Goal: Task Accomplishment & Management: Manage account settings

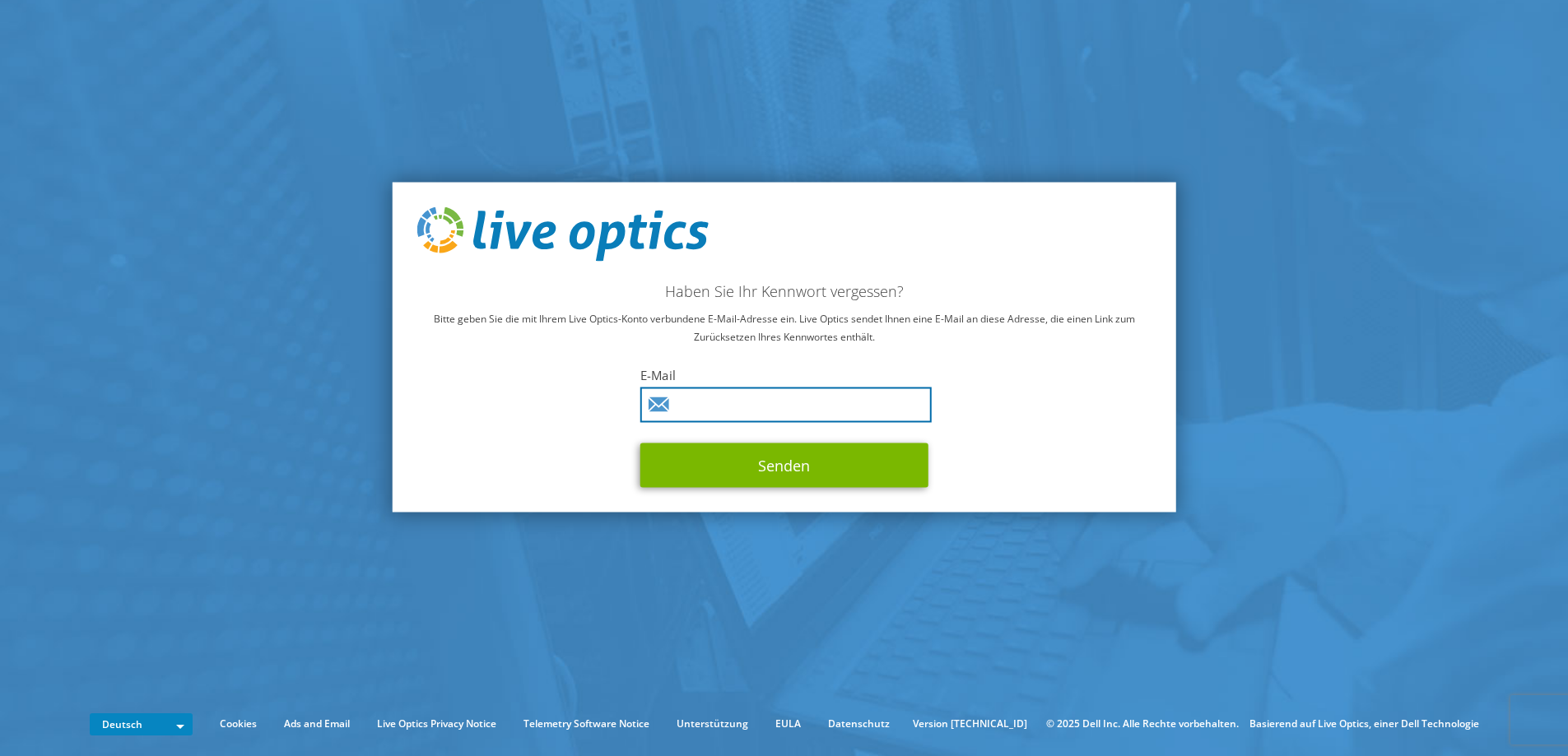
click at [747, 400] on input "text" at bounding box center [786, 404] width 291 height 35
type input "sven.westenberg@schuetz.net"
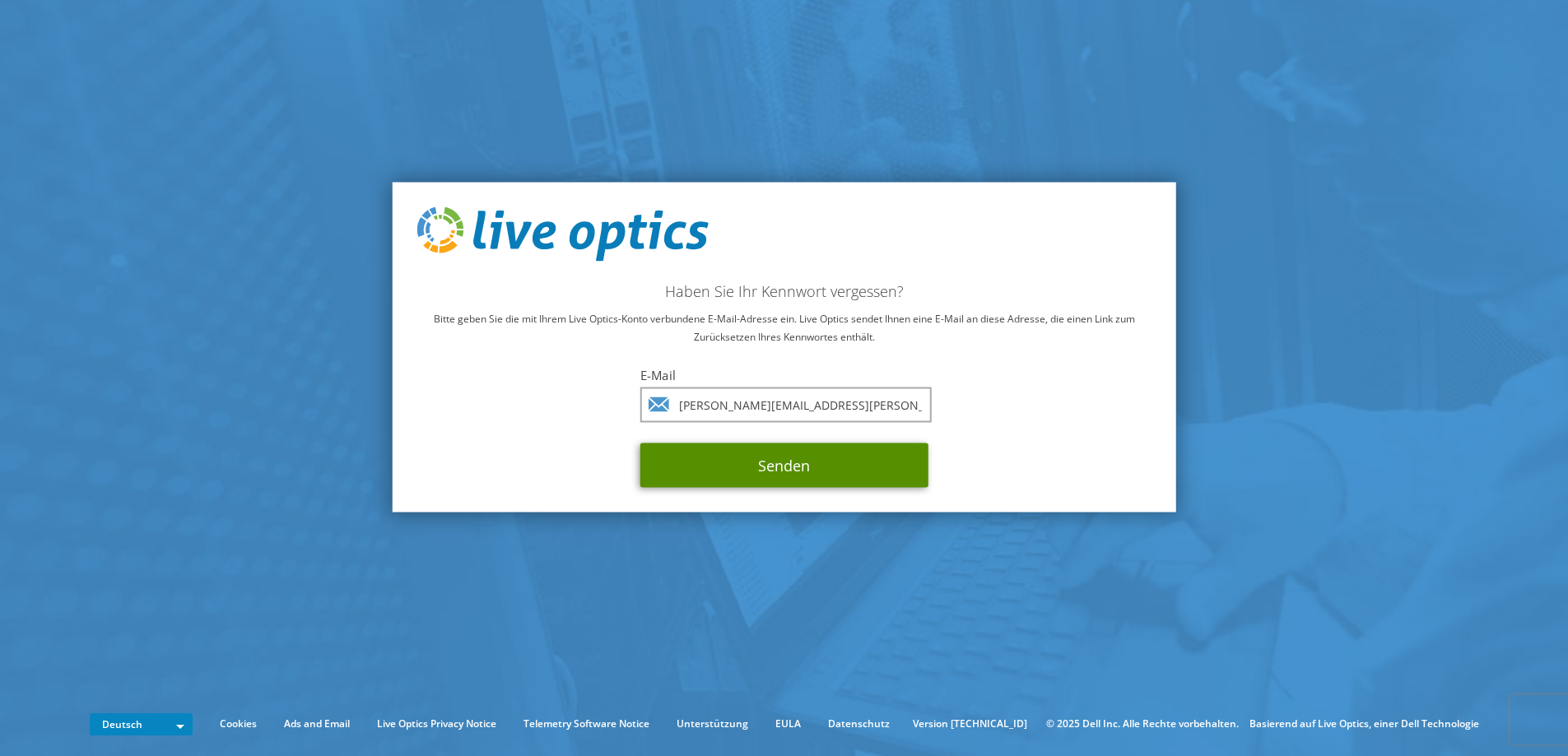
click at [697, 467] on button "Senden" at bounding box center [784, 464] width 289 height 45
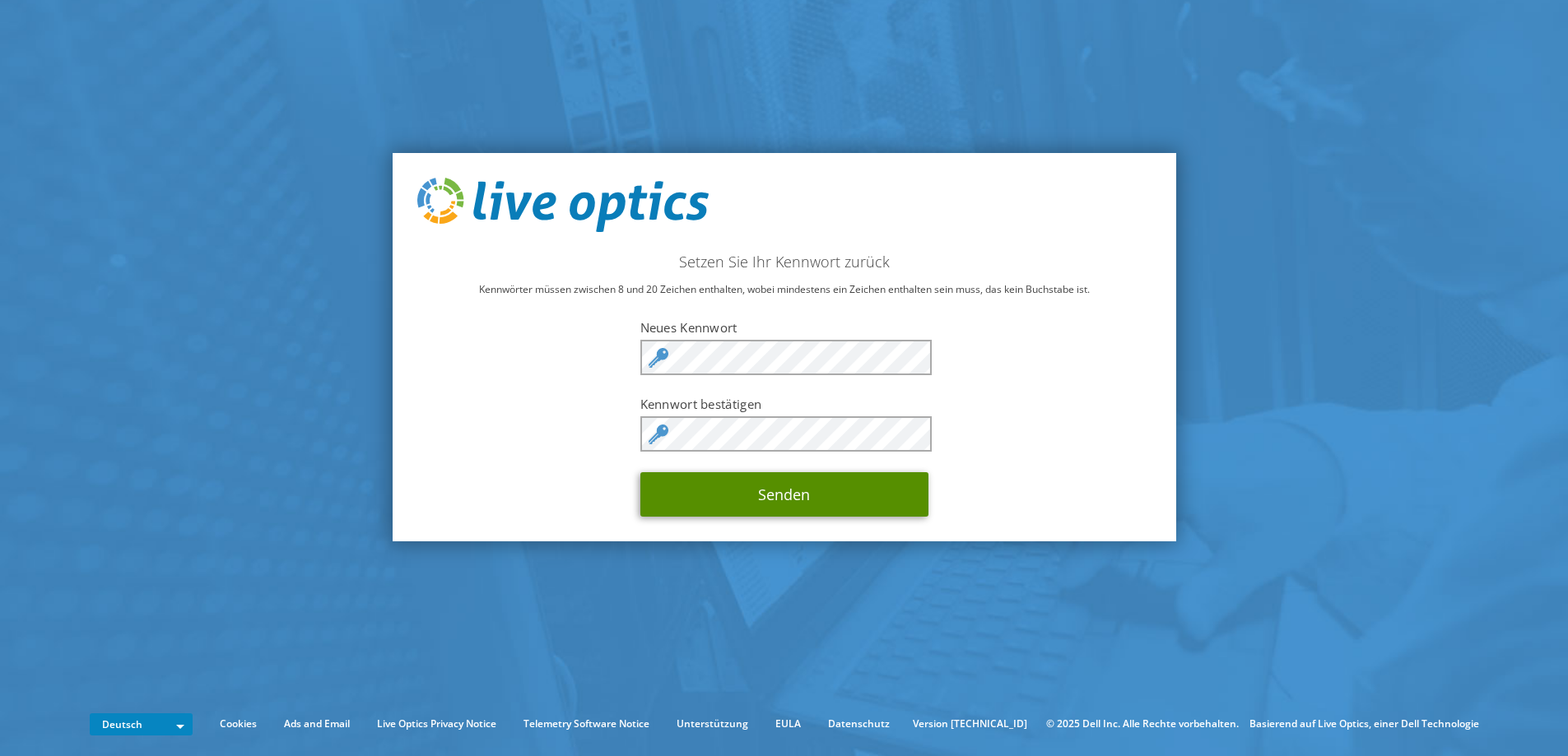
click at [766, 505] on button "Senden" at bounding box center [784, 494] width 289 height 45
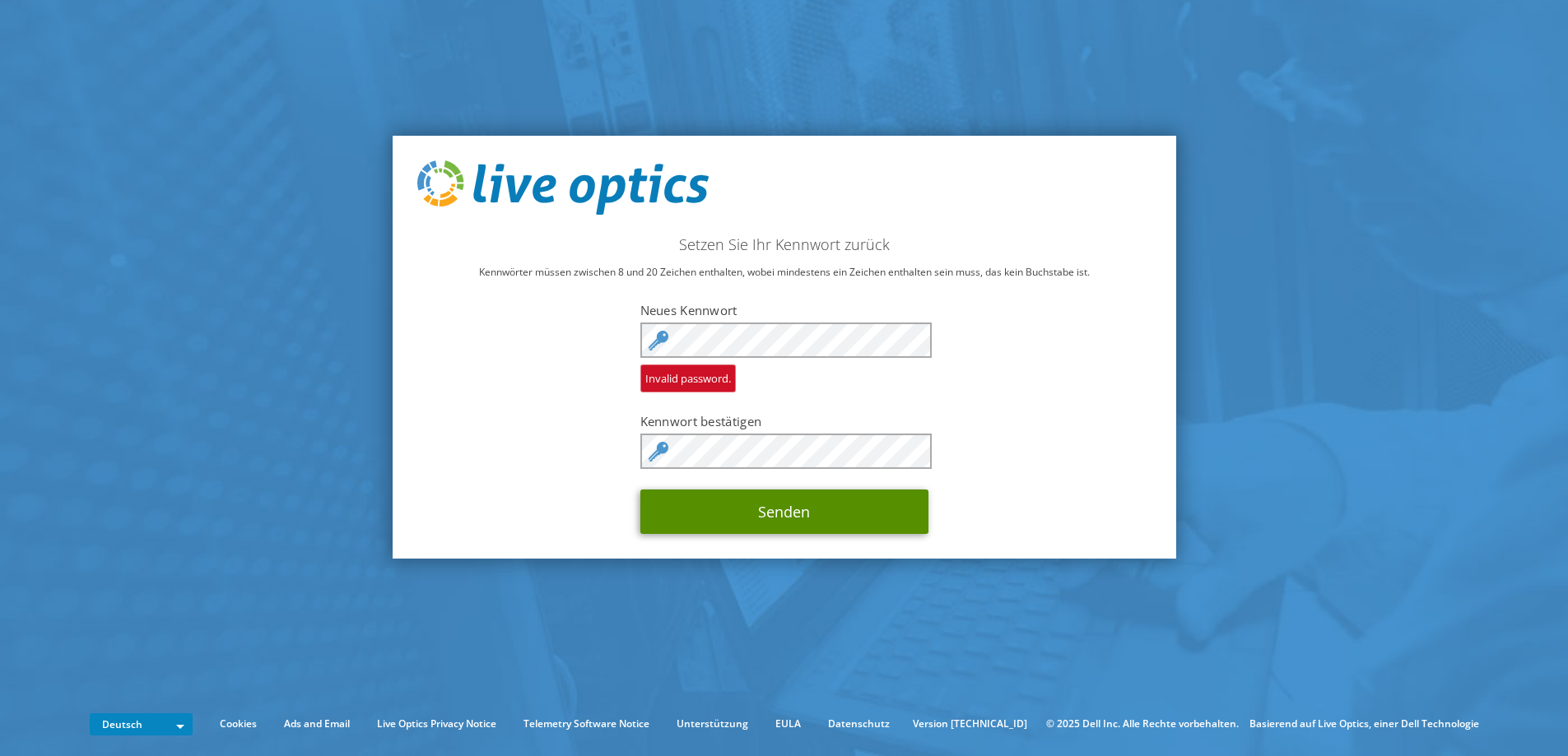
click at [833, 521] on button "Senden" at bounding box center [784, 511] width 289 height 45
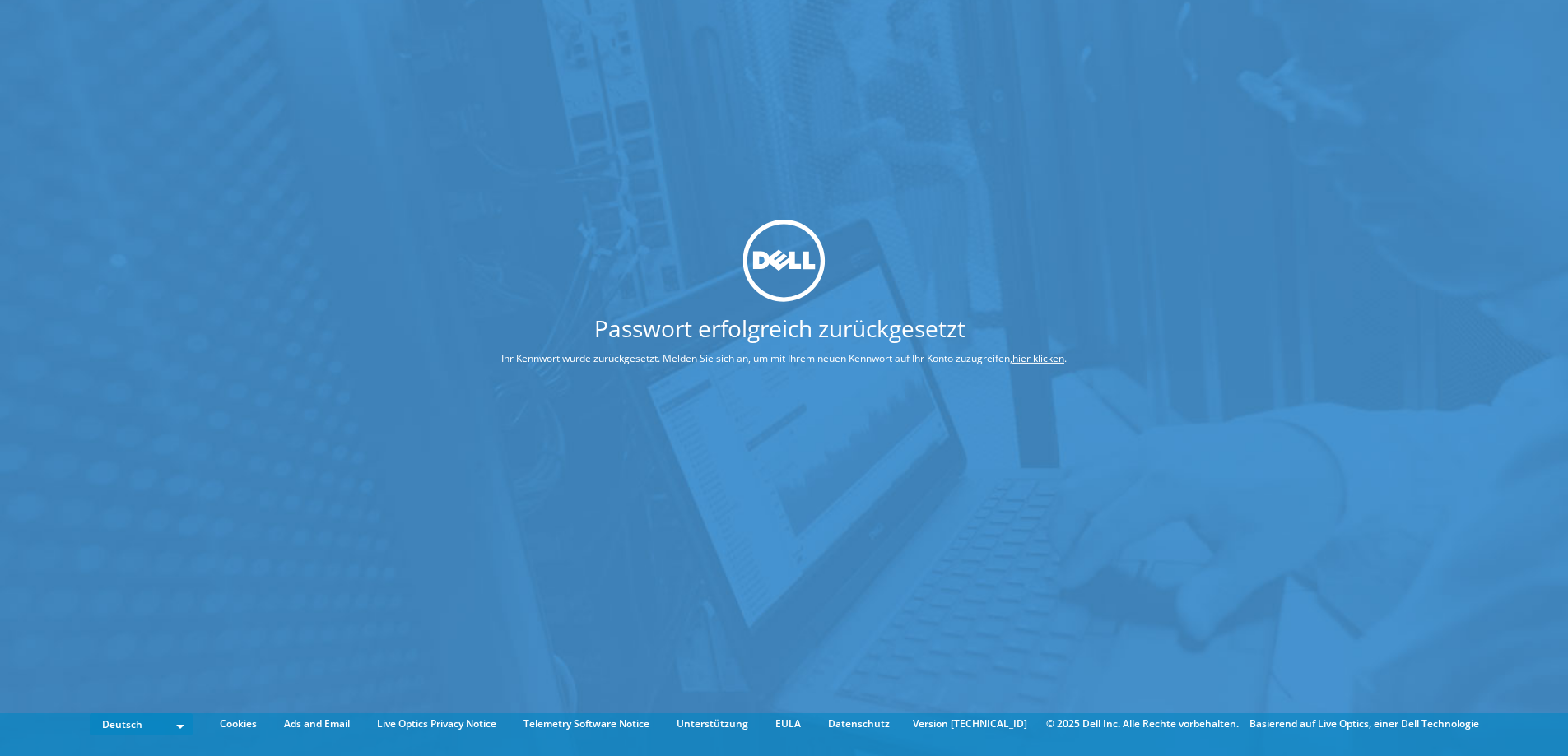
click at [1046, 351] on p "Ihr Kennwort wurde zurückgesetzt. Melden Sie sich an, um mit Ihrem neuen Kennwo…" at bounding box center [784, 359] width 689 height 19
click at [1046, 360] on link "hier klicken" at bounding box center [1039, 358] width 52 height 14
